Goal: Find contact information: Find contact information

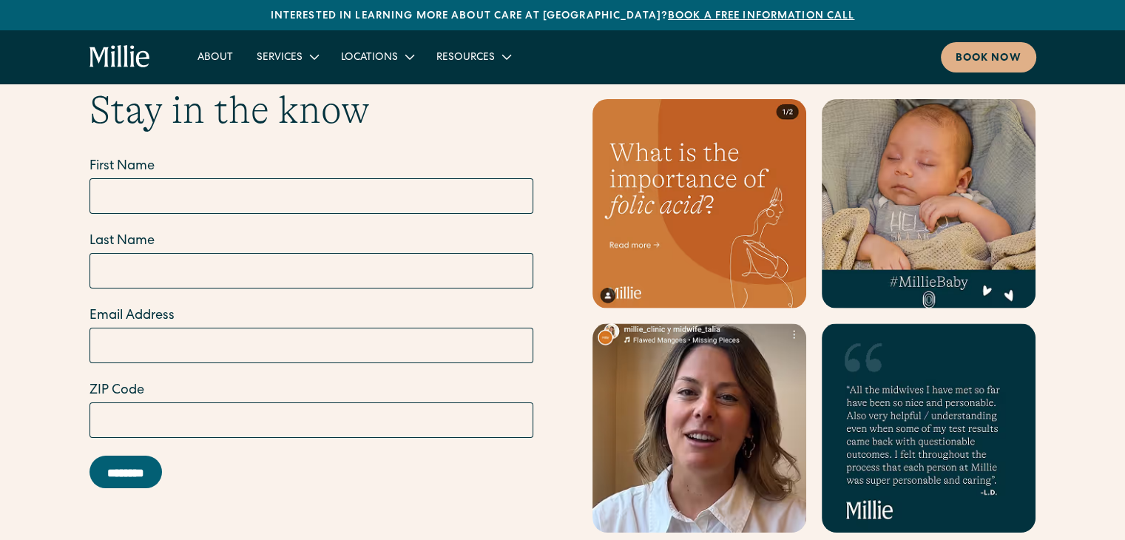
scroll to position [6107, 0]
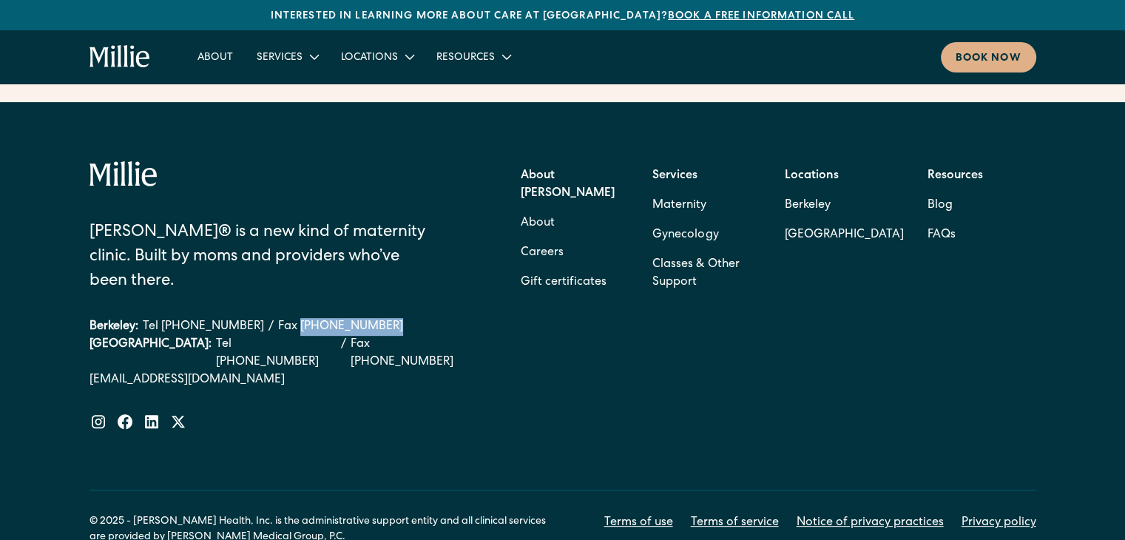
drag, startPoint x: 362, startPoint y: 245, endPoint x: 278, endPoint y: 243, distance: 84.3
click at [278, 318] on div "Berkeley: Tel [PHONE_NUMBER] / Fax [PHONE_NUMBER]" at bounding box center [282, 327] width 387 height 18
copy link "[PHONE_NUMBER]"
drag, startPoint x: 253, startPoint y: 259, endPoint x: 255, endPoint y: 266, distance: 7.7
click at [188, 336] on div "[GEOGRAPHIC_DATA]: Tel [PHONE_NUMBER] / Fax [PHONE_NUMBER]" at bounding box center [282, 353] width 387 height 35
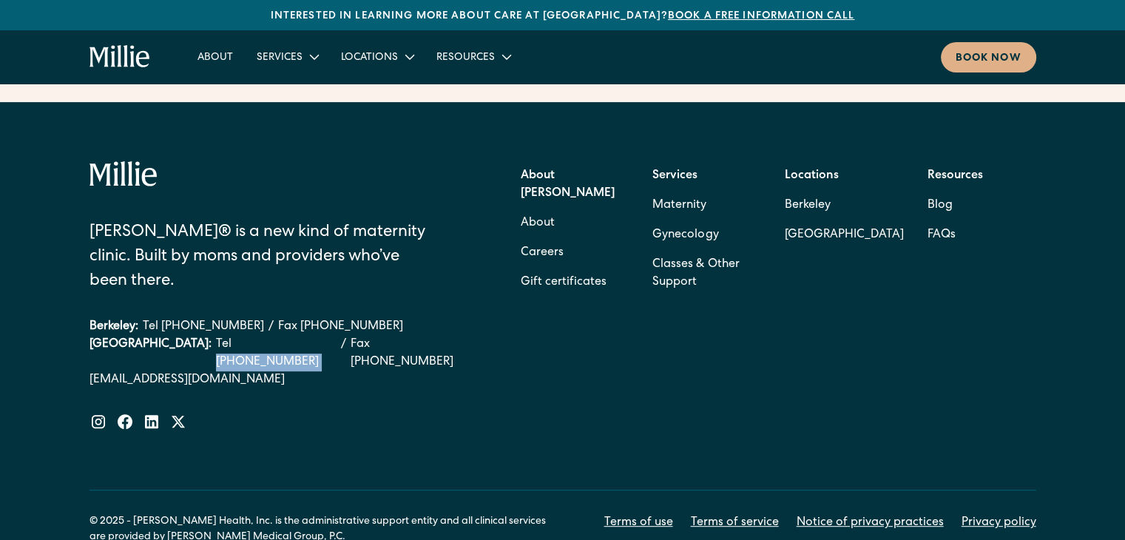
copy link "[PHONE_NUMBER]"
click at [435, 413] on div at bounding box center [282, 422] width 387 height 18
drag, startPoint x: 382, startPoint y: 253, endPoint x: 285, endPoint y: 257, distance: 96.2
click at [285, 336] on div "[GEOGRAPHIC_DATA]: Tel [PHONE_NUMBER] / Fax [PHONE_NUMBER]" at bounding box center [282, 353] width 387 height 35
copy link "[PHONE_NUMBER]"
